Goal: Register for event/course

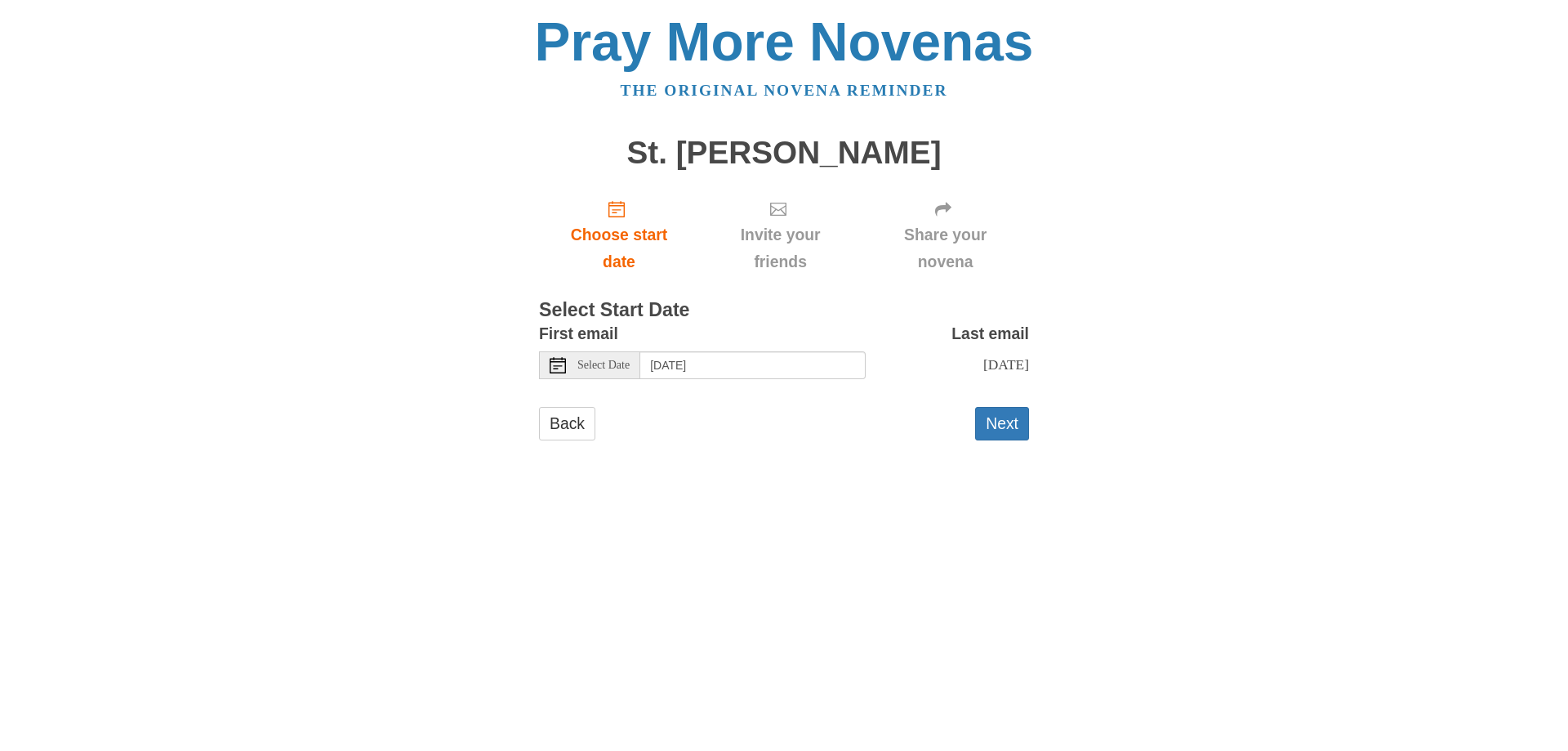
click at [620, 371] on span "Select Date" at bounding box center [602, 365] width 52 height 12
click at [1006, 425] on button "Next" at bounding box center [1002, 423] width 54 height 33
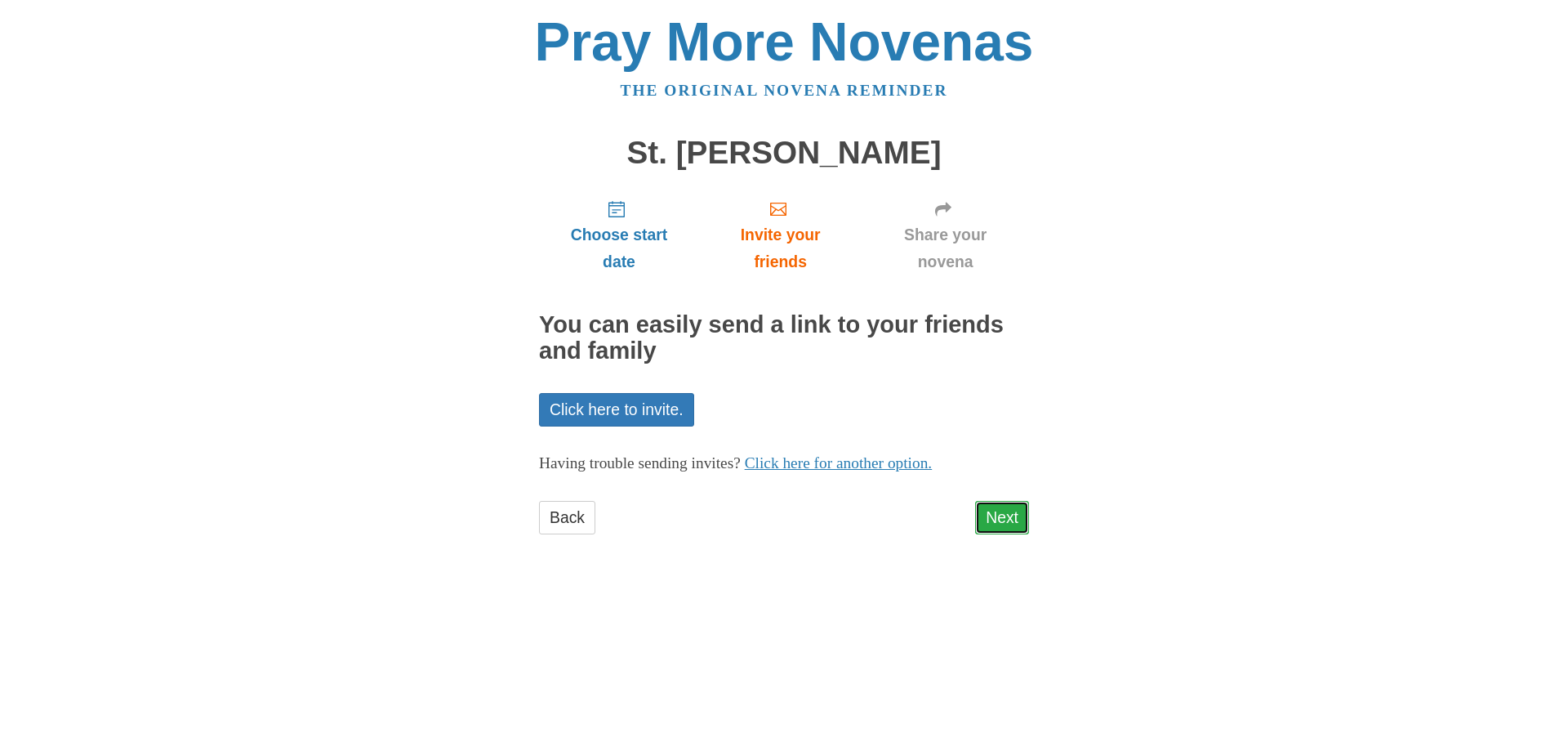
click at [997, 519] on link "Next" at bounding box center [1002, 517] width 54 height 33
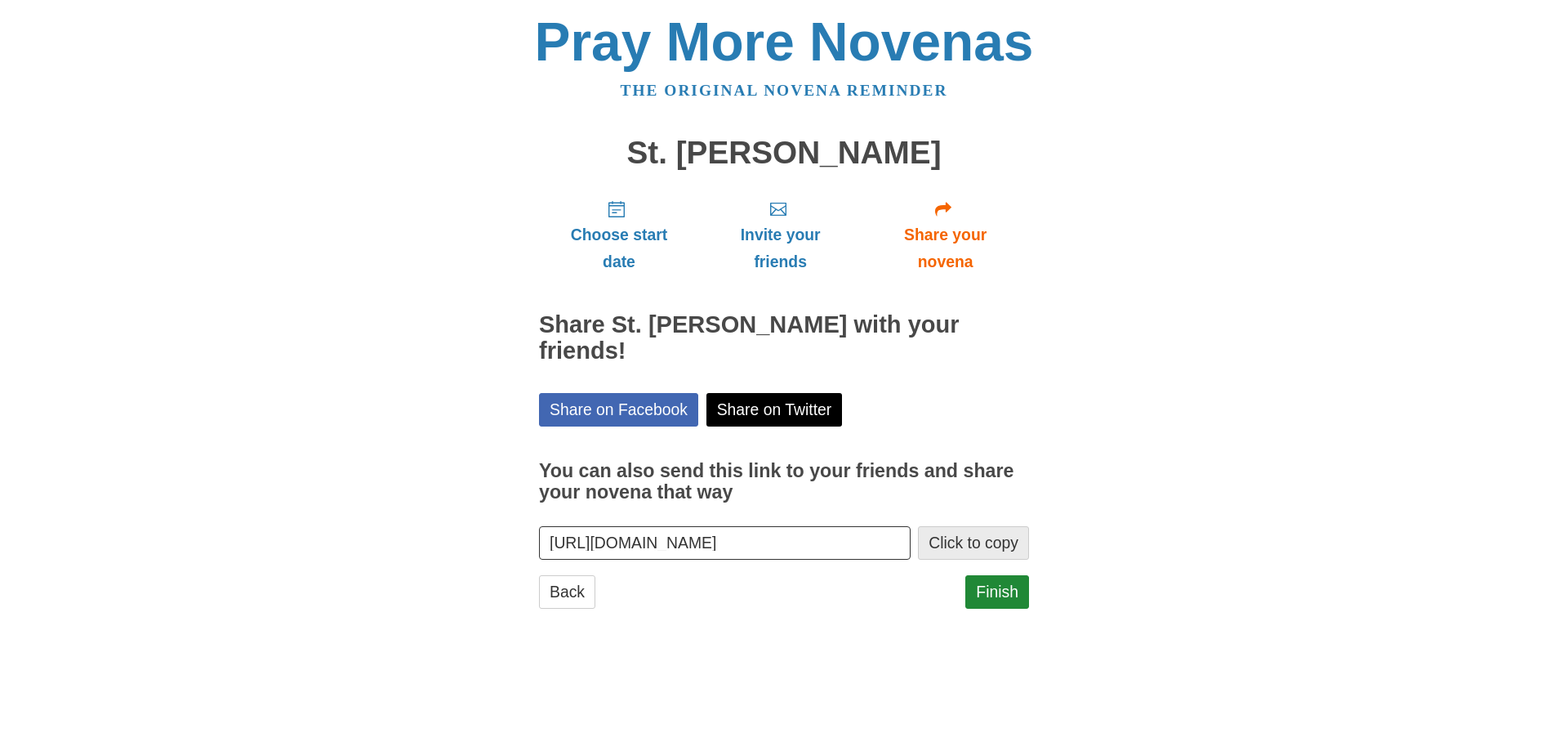
click at [966, 526] on button "Click to copy" at bounding box center [972, 543] width 111 height 33
click at [991, 575] on link "Finish" at bounding box center [997, 592] width 64 height 33
